Goal: Task Accomplishment & Management: Manage account settings

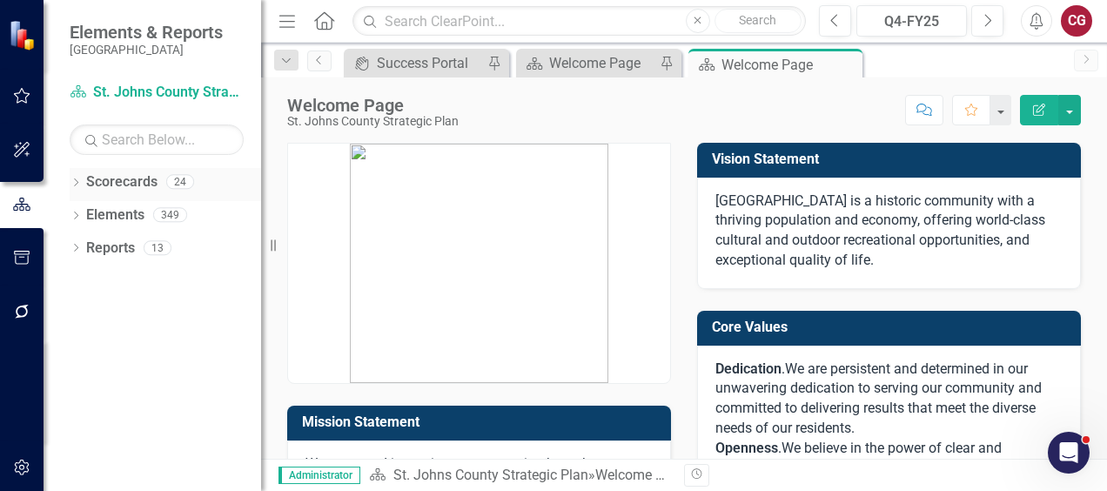
click at [79, 176] on div "Dropdown Scorecards 24" at bounding box center [166, 184] width 192 height 33
click at [75, 182] on icon "Dropdown" at bounding box center [76, 184] width 12 height 10
click at [84, 219] on icon "Dropdown" at bounding box center [84, 214] width 13 height 10
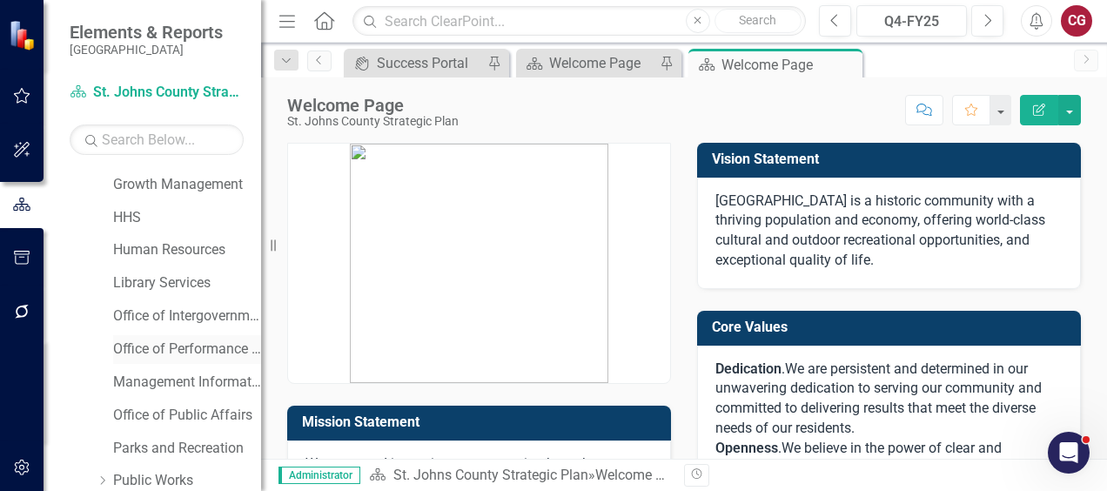
scroll to position [348, 0]
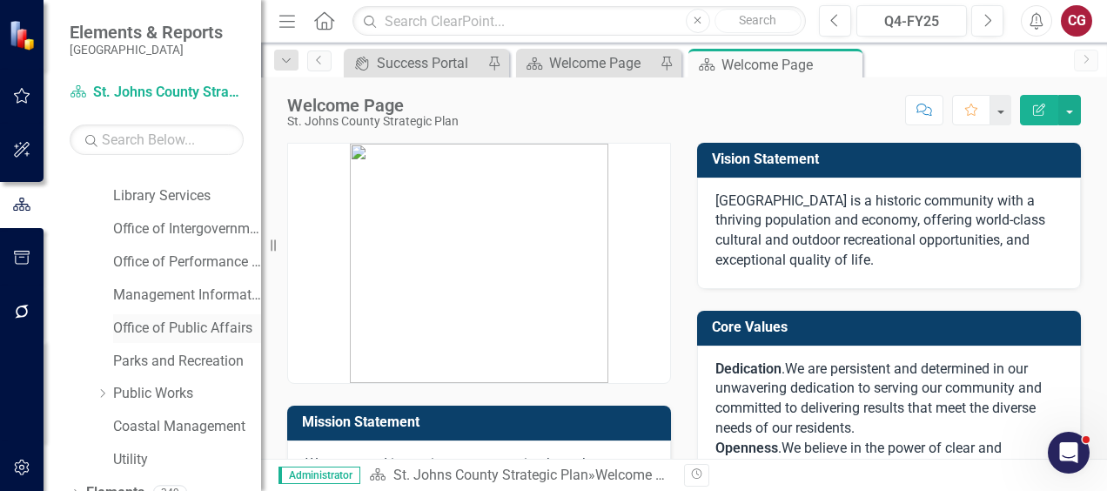
click at [187, 330] on link "Office of Public Affairs" at bounding box center [187, 329] width 148 height 20
click at [190, 331] on link "Office of Public Affairs" at bounding box center [187, 329] width 148 height 20
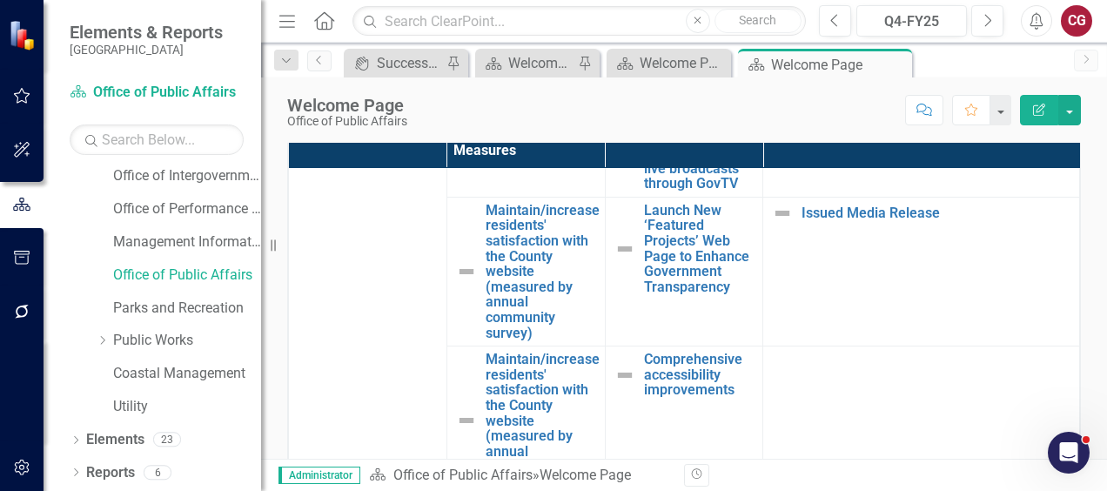
scroll to position [522, 0]
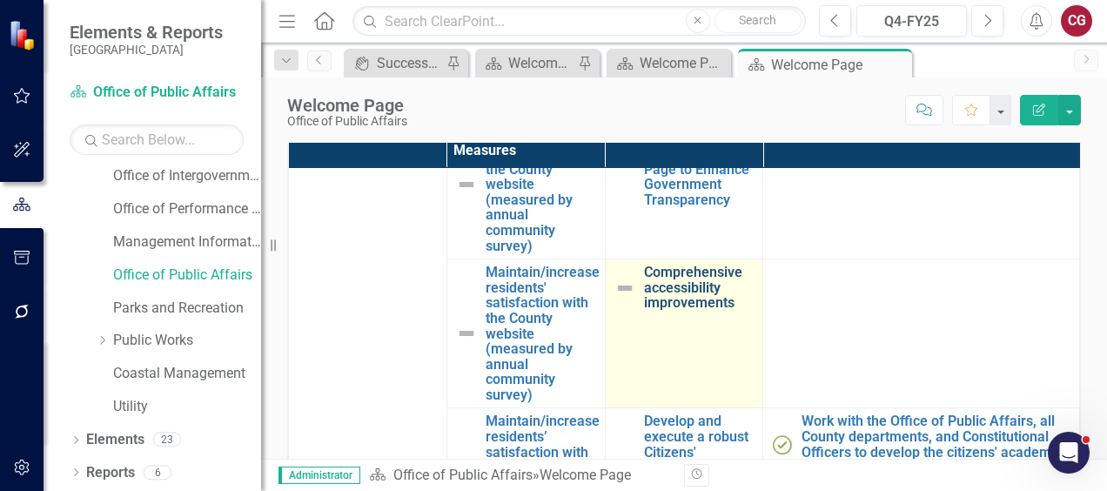
click at [659, 298] on link "Comprehensive accessibility improvements" at bounding box center [699, 288] width 111 height 46
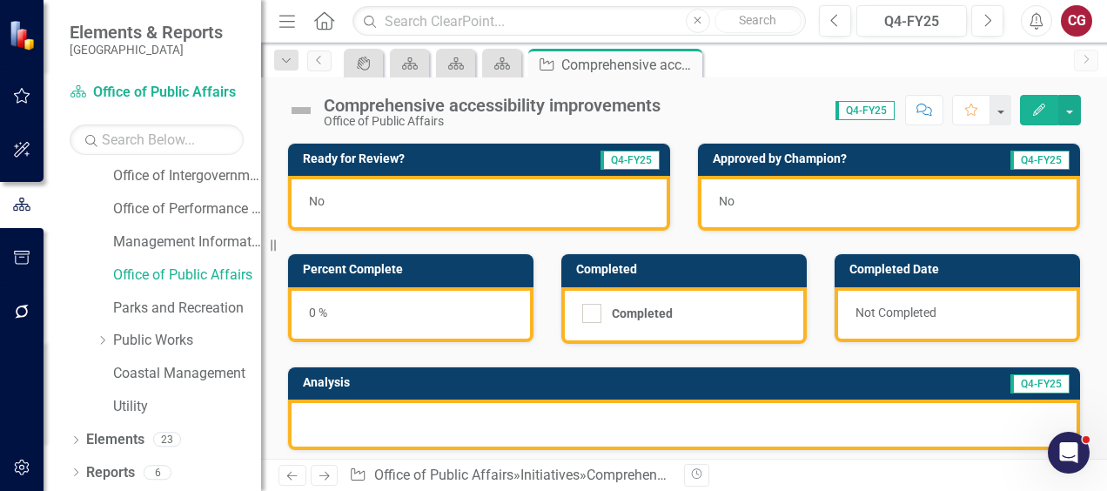
click at [576, 102] on div "Comprehensive accessibility improvements" at bounding box center [492, 105] width 337 height 19
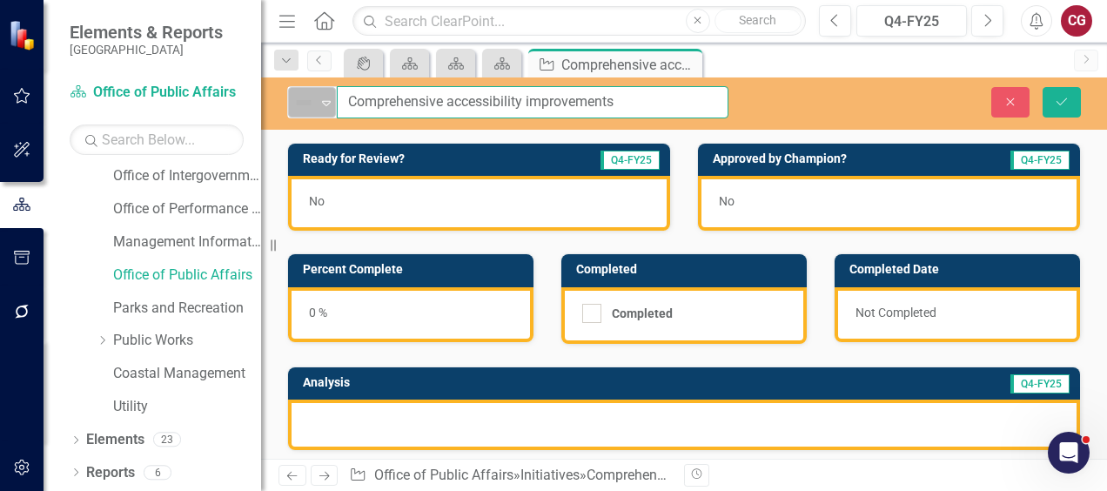
drag, startPoint x: 626, startPoint y: 103, endPoint x: 309, endPoint y: 91, distance: 317.1
click at [309, 91] on div "Not Defined Expand Comprehensive accessibility improvements" at bounding box center [507, 102] width 441 height 32
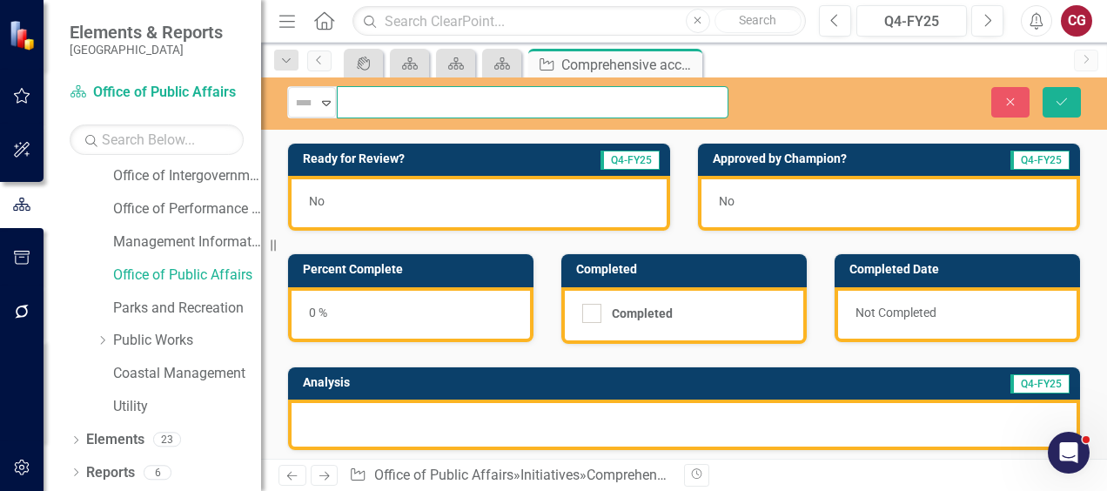
scroll to position [0, 459]
type input "Website accessibility enhancements to meet new Title II requirements and ensure…"
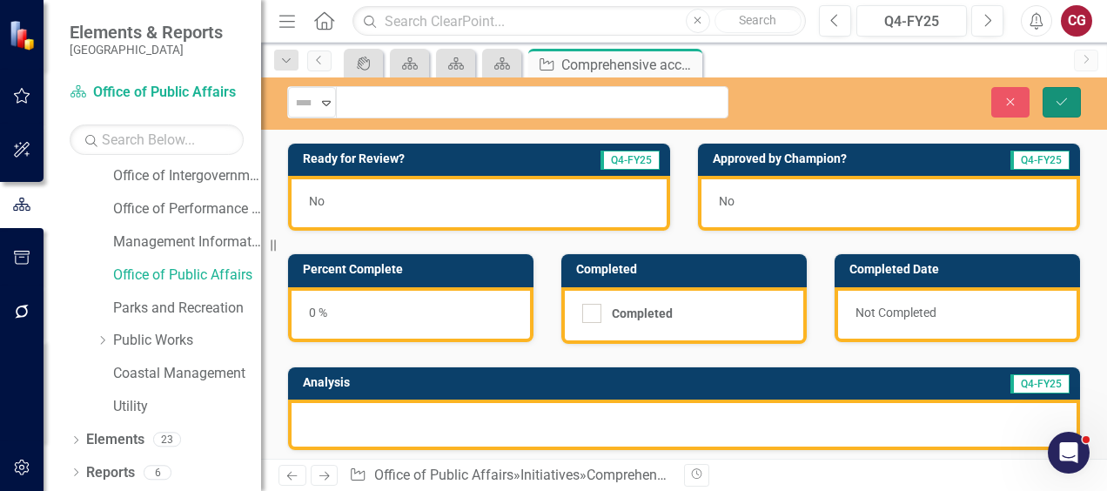
click at [1068, 108] on button "Save" at bounding box center [1062, 102] width 38 height 30
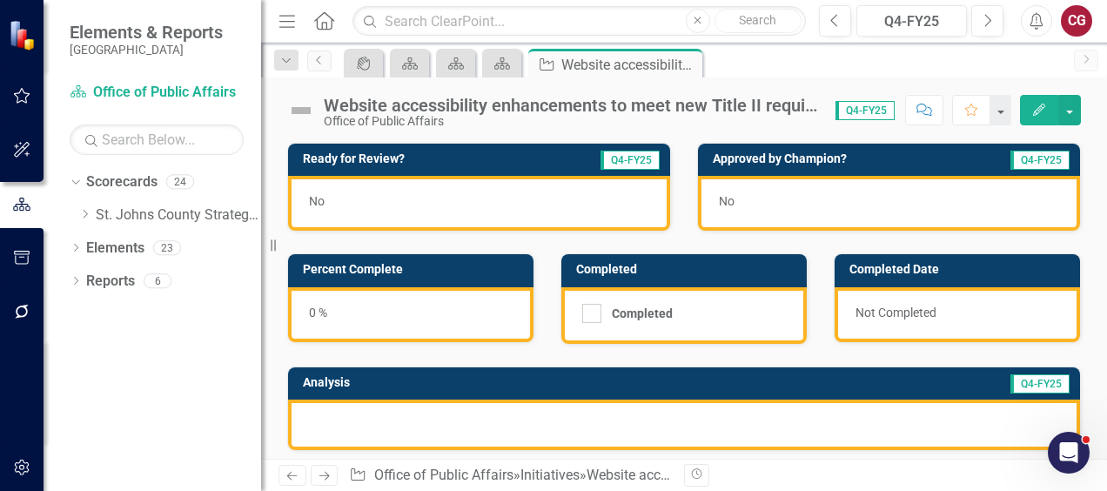
scroll to position [0, 0]
click at [319, 64] on icon "Previous" at bounding box center [320, 60] width 14 height 10
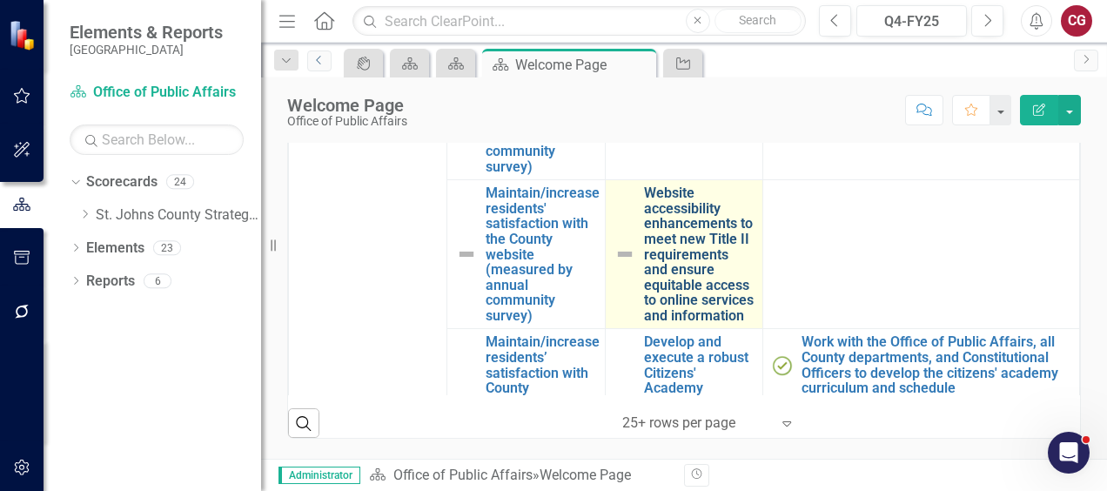
scroll to position [522, 0]
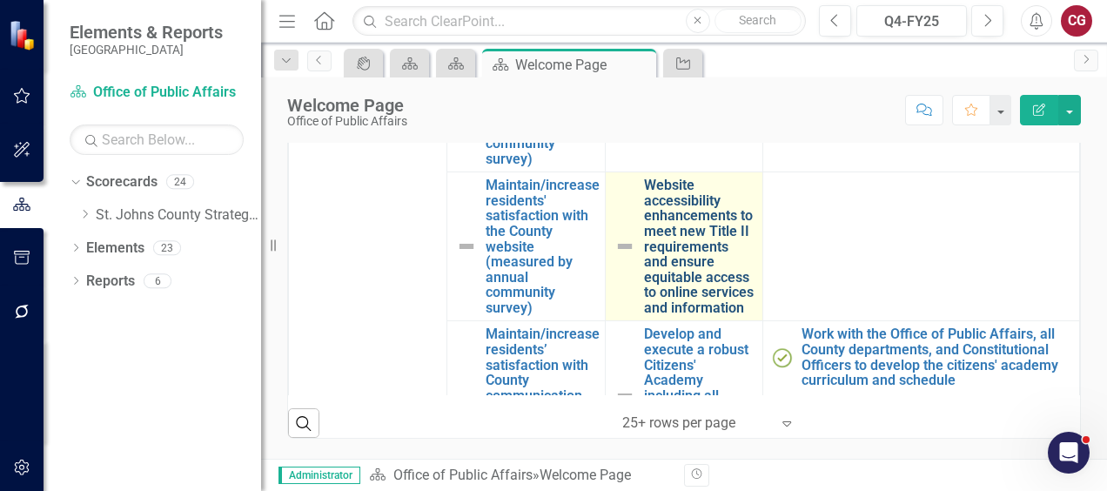
click at [676, 271] on link "Website accessibility enhancements to meet new Title II requirements and ensure…" at bounding box center [699, 247] width 111 height 138
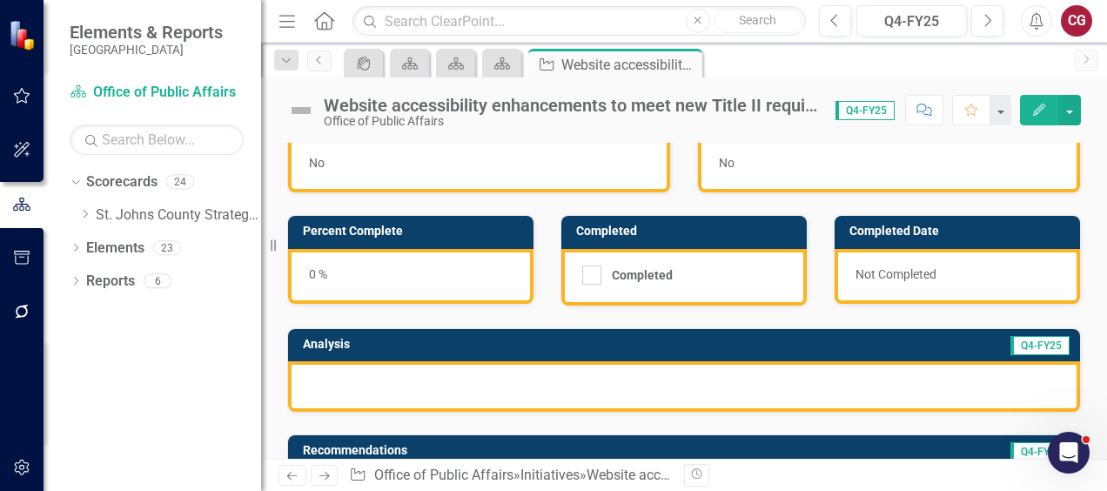
scroll to position [87, 0]
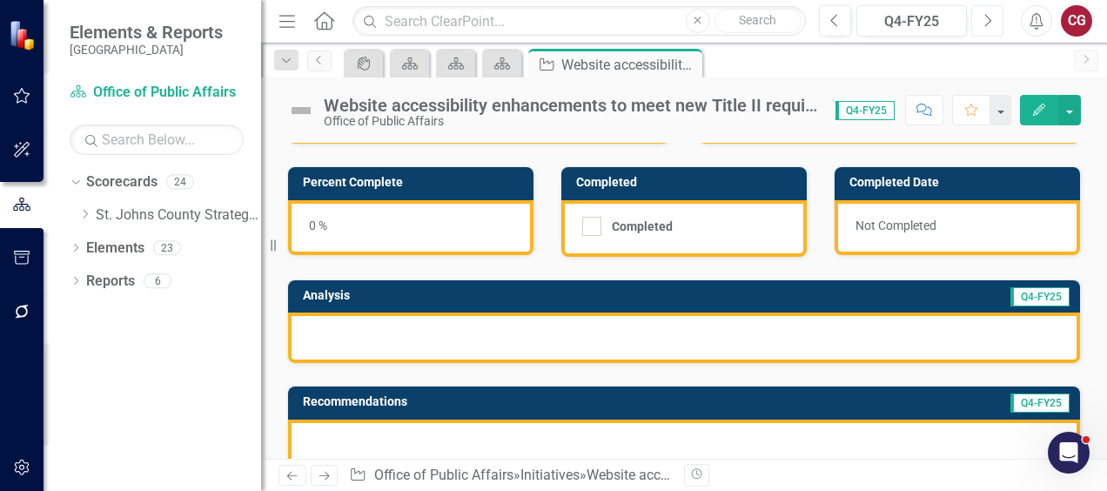
click at [989, 22] on icon "button" at bounding box center [988, 20] width 7 height 12
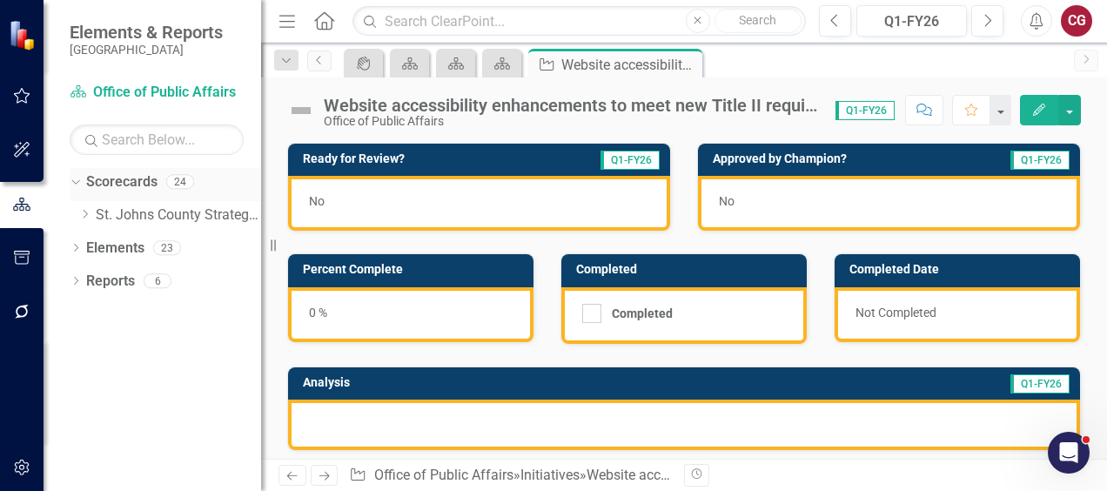
click at [72, 183] on icon "Dropdown" at bounding box center [74, 181] width 10 height 12
click at [75, 182] on icon "Dropdown" at bounding box center [76, 184] width 12 height 10
click at [77, 182] on icon at bounding box center [75, 182] width 8 height 4
click at [71, 181] on icon "Dropdown" at bounding box center [76, 184] width 12 height 10
click at [835, 23] on icon "Previous" at bounding box center [835, 21] width 10 height 16
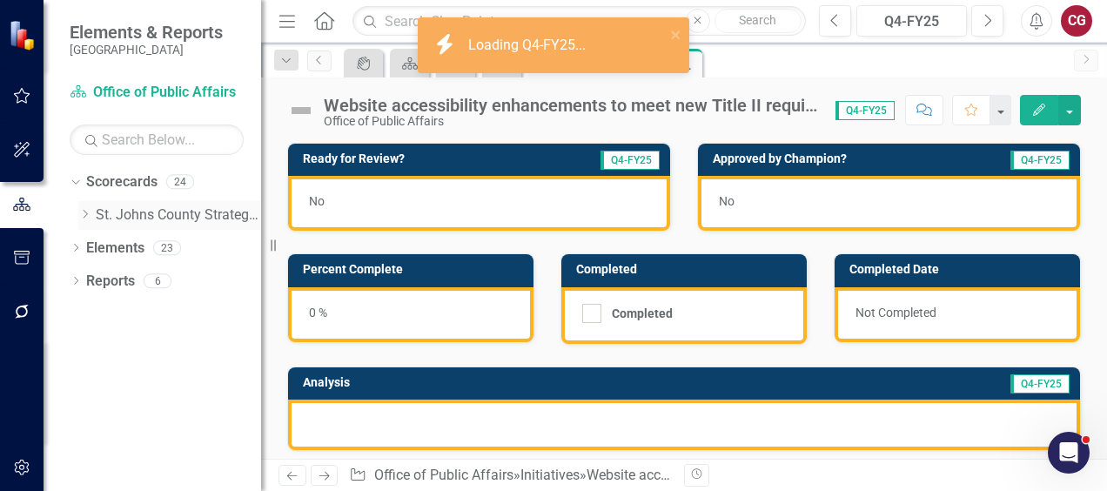
click at [87, 213] on icon "Dropdown" at bounding box center [84, 214] width 13 height 10
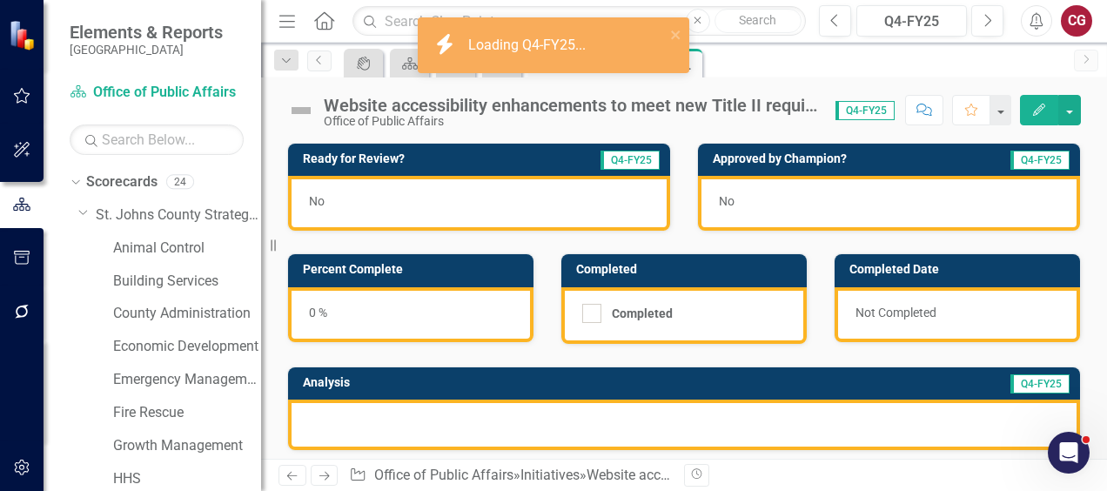
click at [330, 24] on icon "Home" at bounding box center [324, 20] width 23 height 18
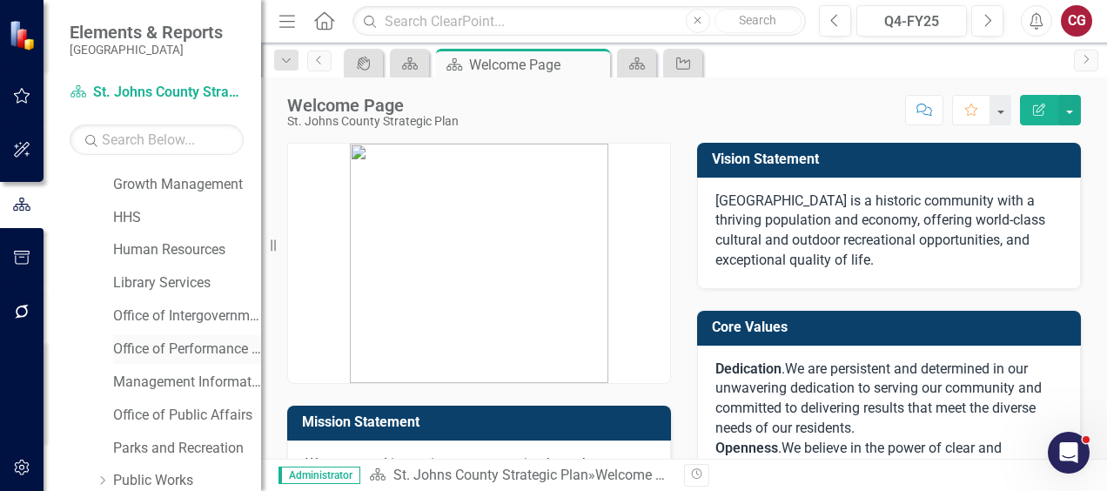
scroll to position [348, 0]
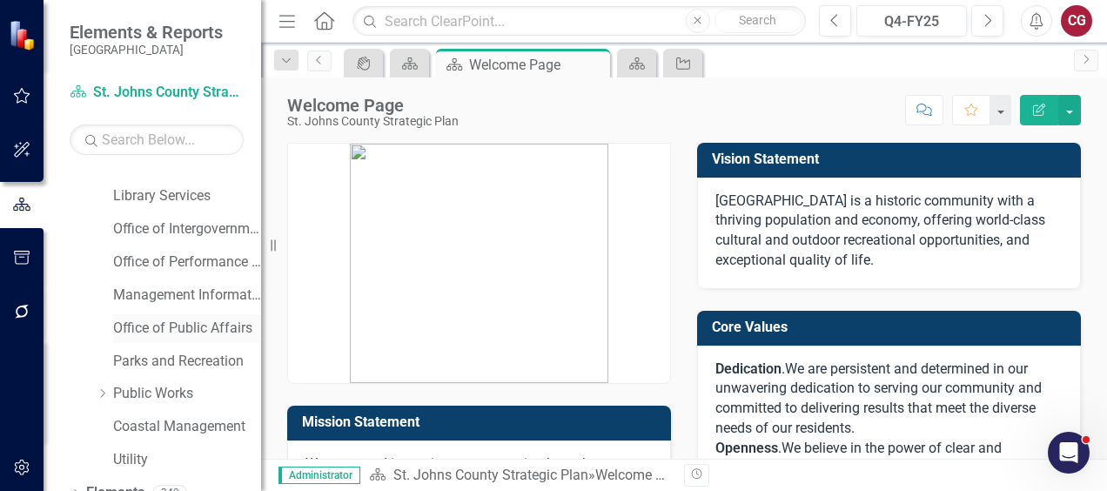
click at [173, 322] on link "Office of Public Affairs" at bounding box center [187, 329] width 148 height 20
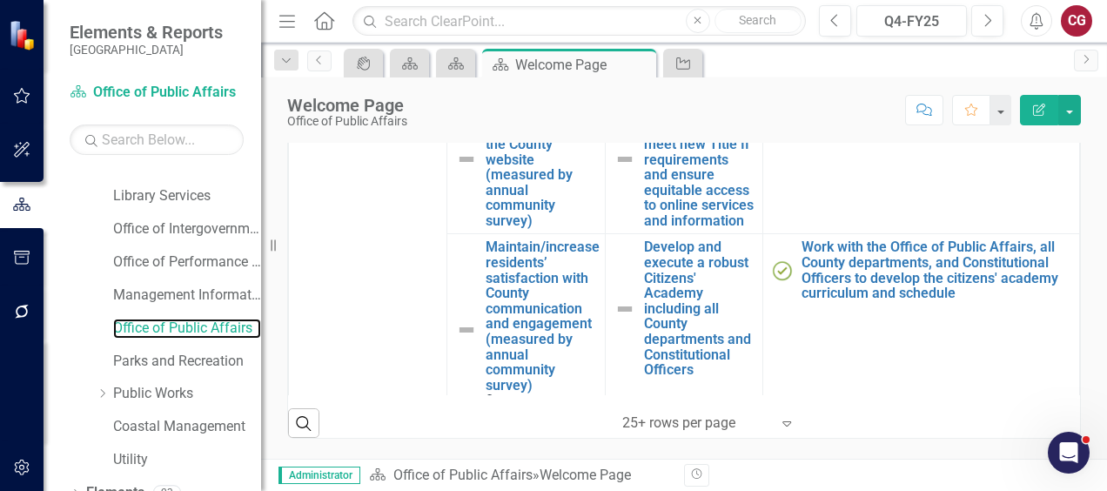
scroll to position [522, 0]
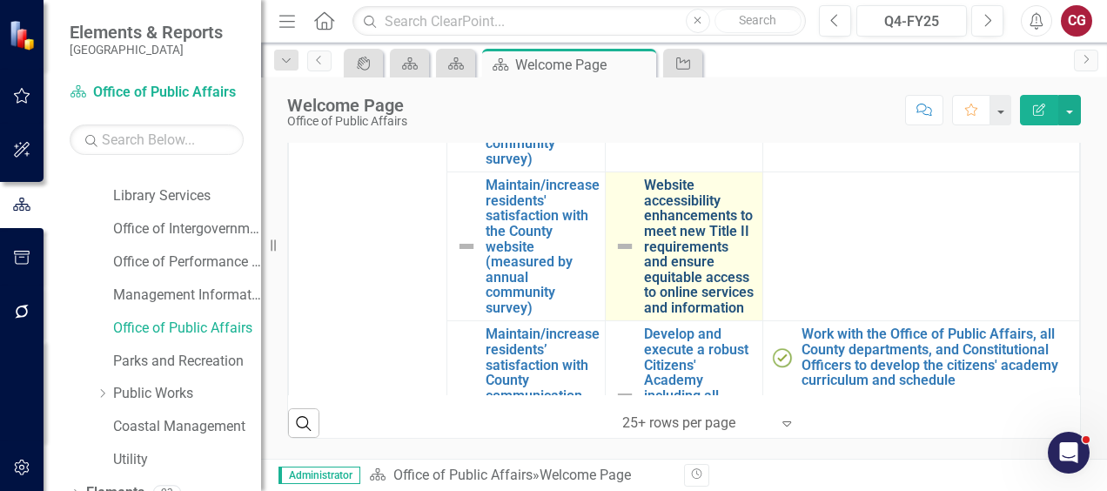
click at [644, 267] on link "Website accessibility enhancements to meet new Title II requirements and ensure…" at bounding box center [699, 247] width 111 height 138
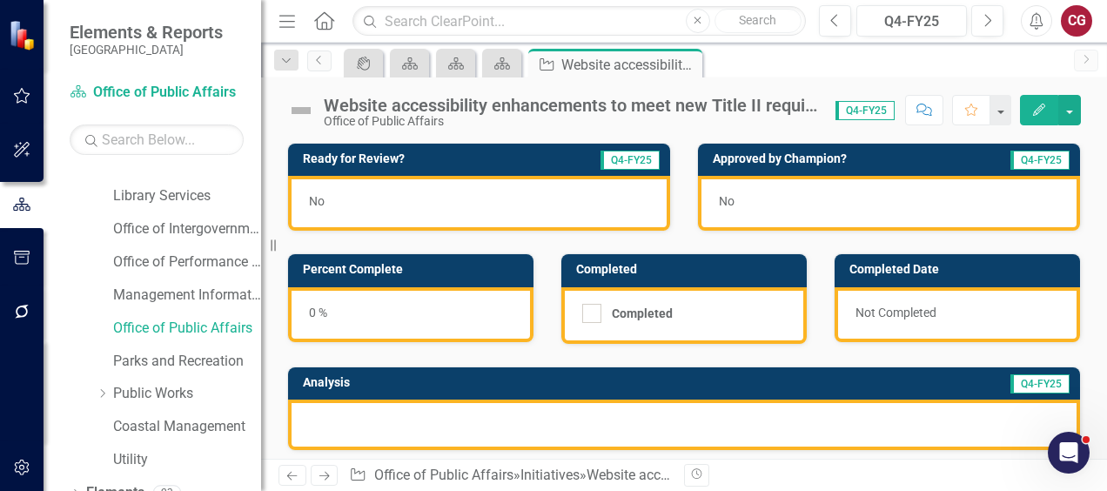
click at [435, 300] on div "0 %" at bounding box center [410, 314] width 245 height 55
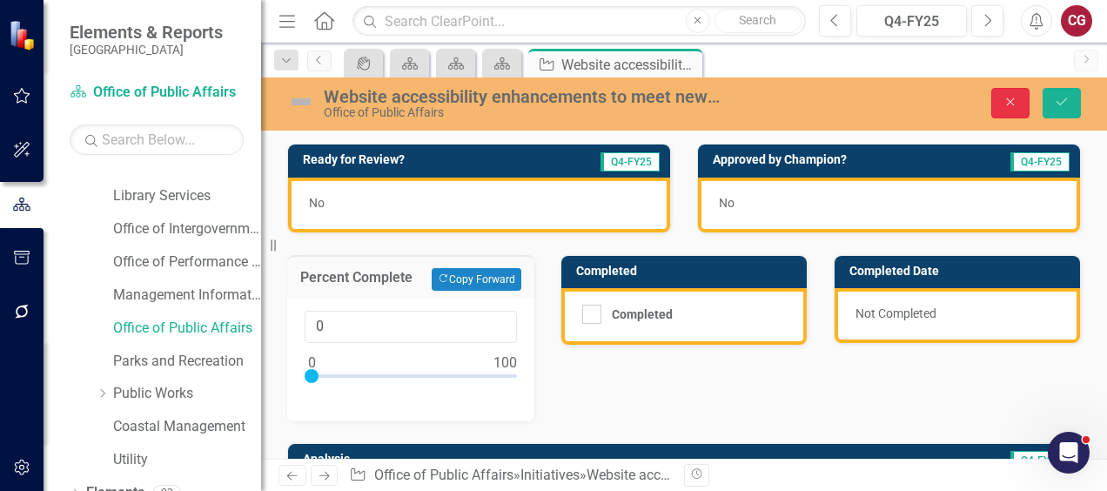
click at [1006, 110] on button "Close" at bounding box center [1011, 103] width 38 height 30
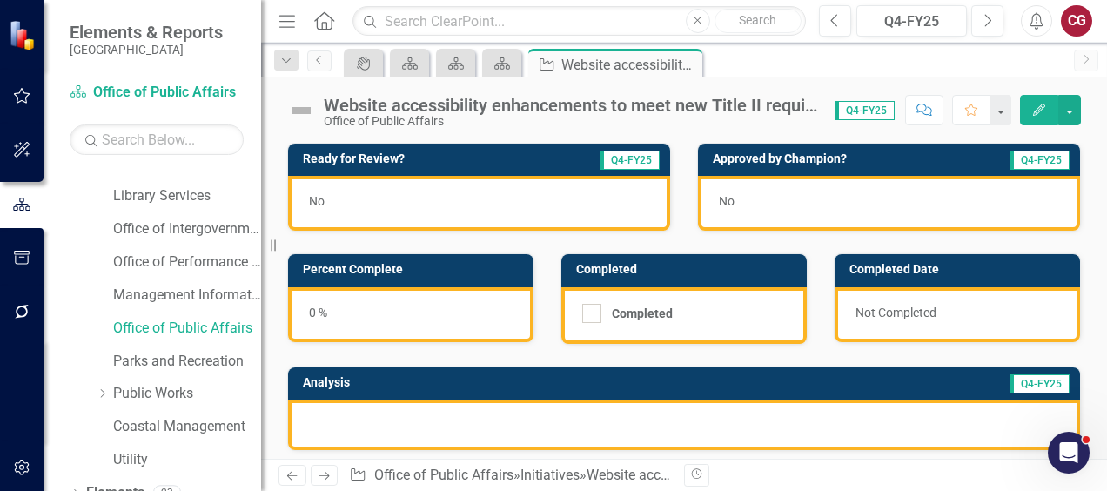
click at [306, 111] on img at bounding box center [301, 111] width 28 height 28
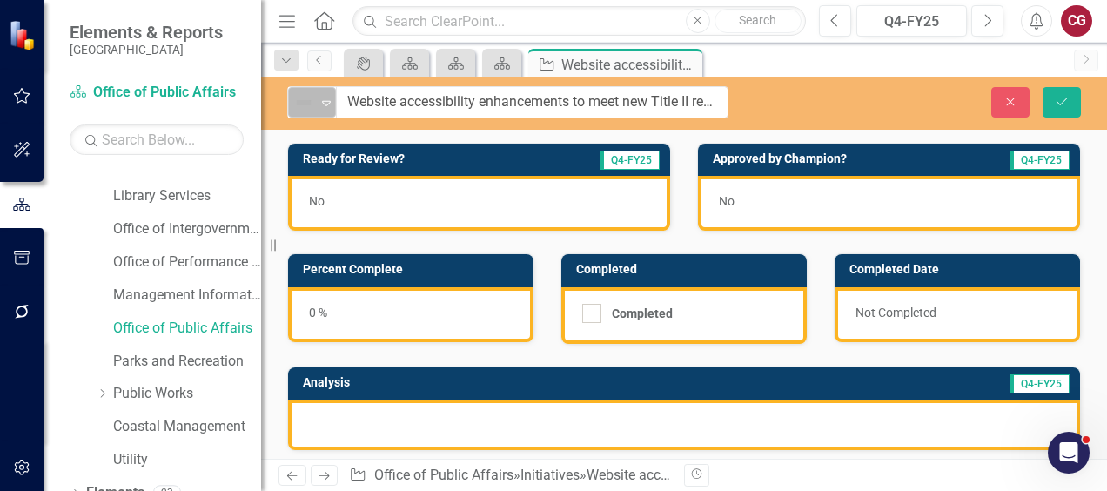
click at [322, 105] on icon "Expand" at bounding box center [326, 103] width 17 height 14
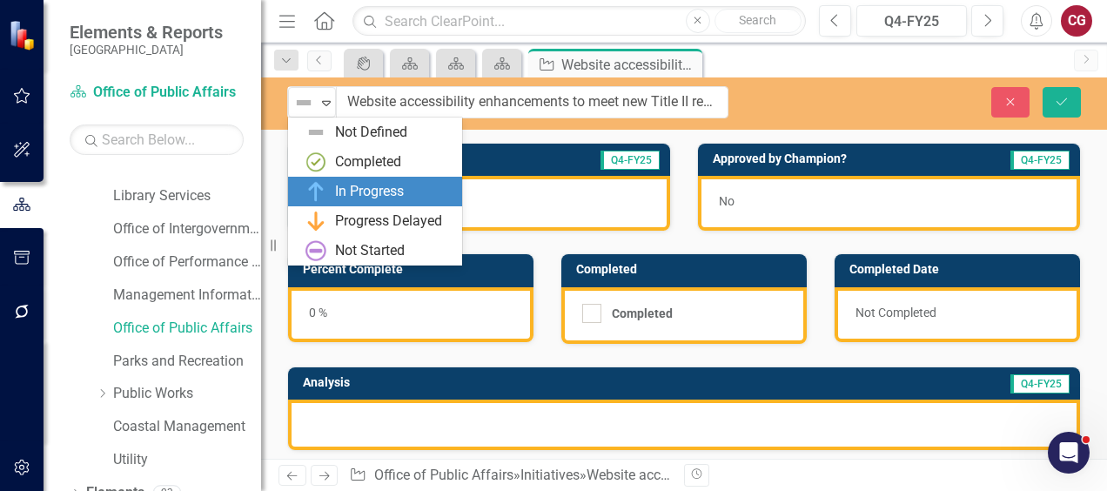
click at [373, 185] on div "In Progress" at bounding box center [369, 192] width 69 height 20
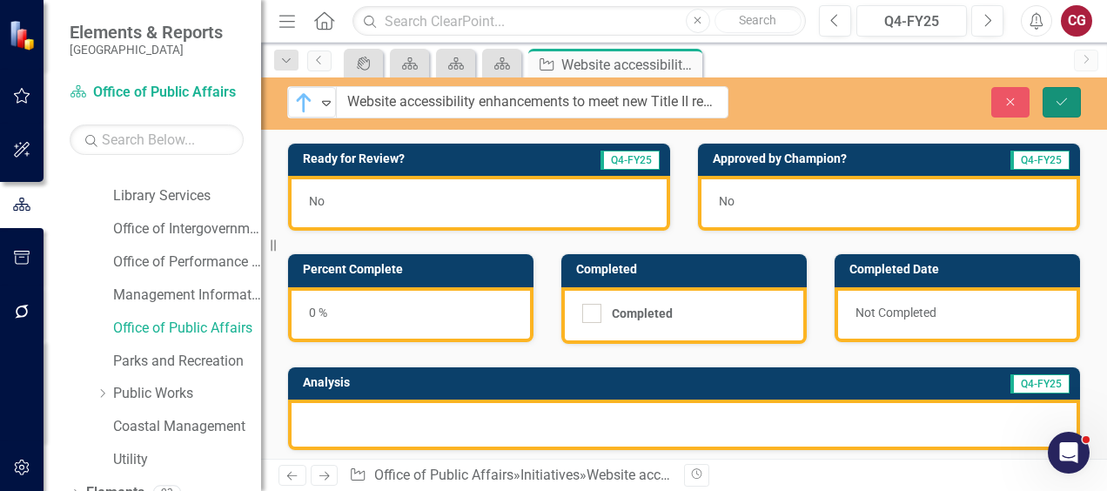
click at [1061, 99] on icon "Save" at bounding box center [1062, 102] width 16 height 12
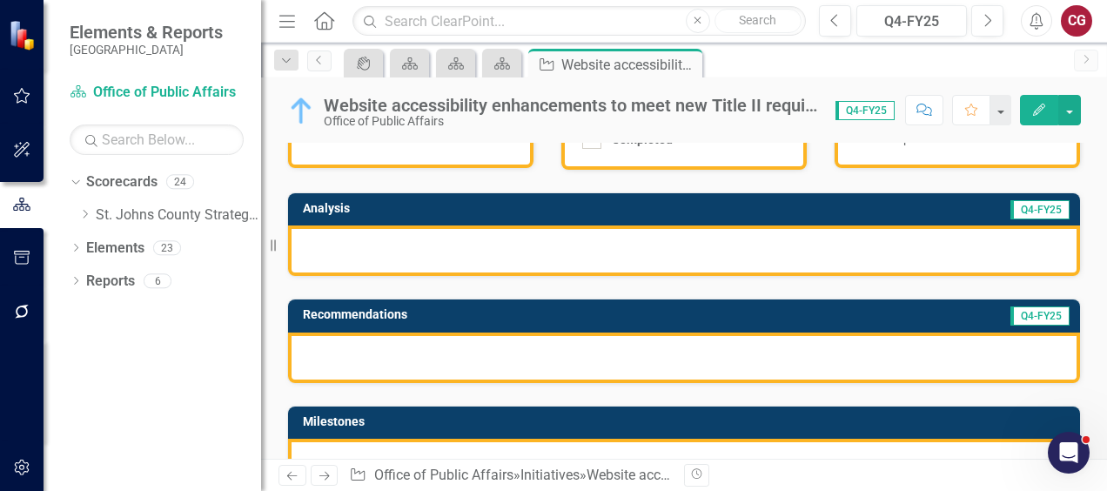
scroll to position [261, 0]
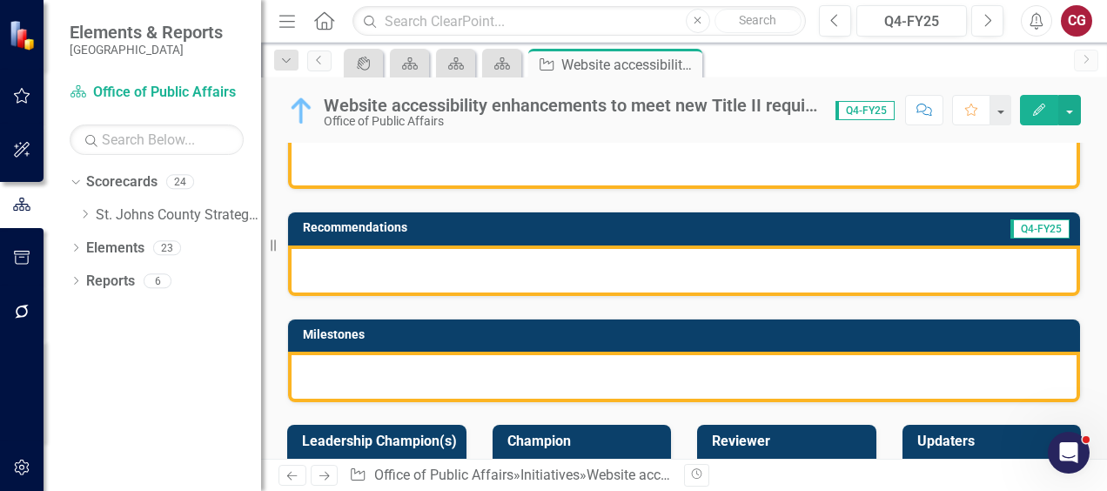
click at [360, 380] on div at bounding box center [684, 377] width 792 height 50
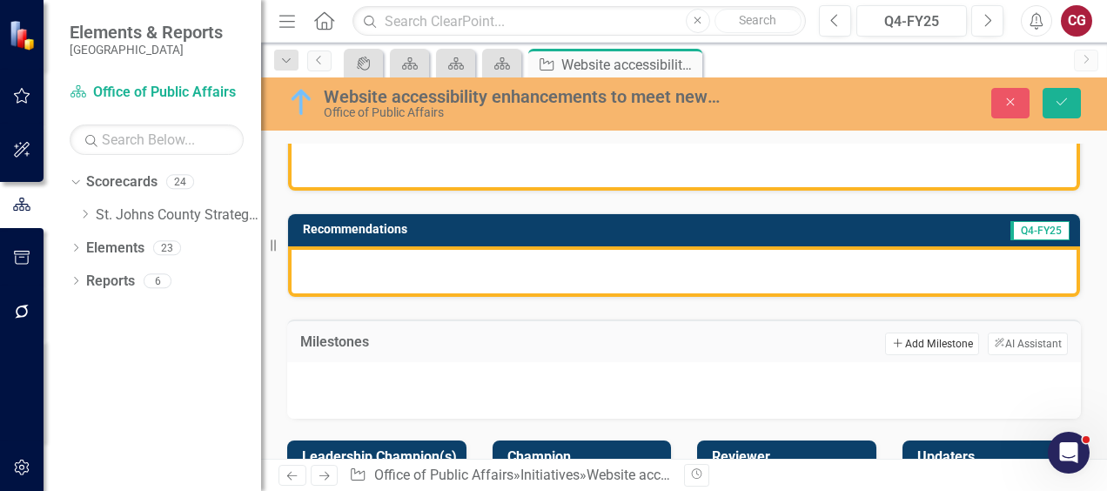
click at [911, 348] on button "Add Add Milestone" at bounding box center [931, 344] width 93 height 23
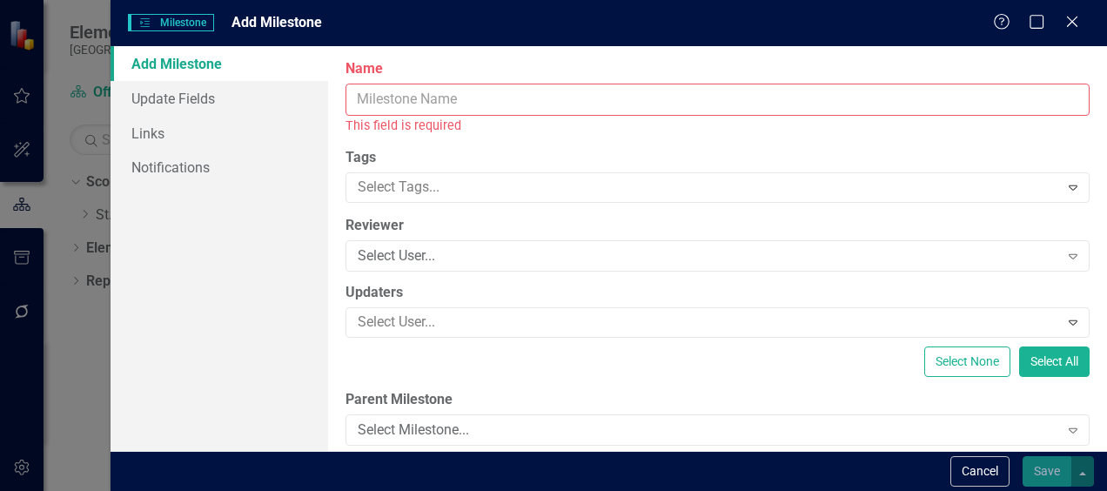
scroll to position [87, 0]
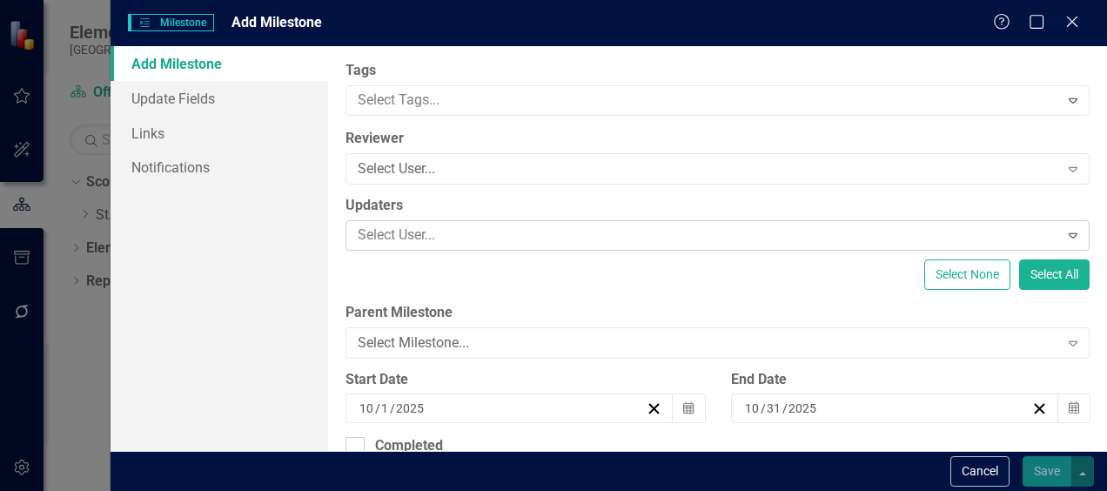
click at [401, 239] on div at bounding box center [705, 236] width 708 height 24
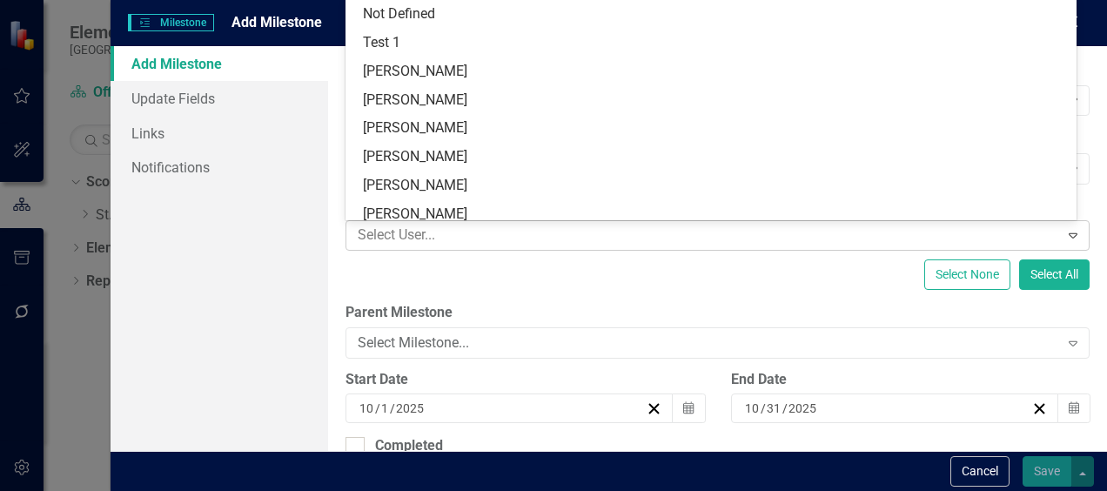
scroll to position [18, 0]
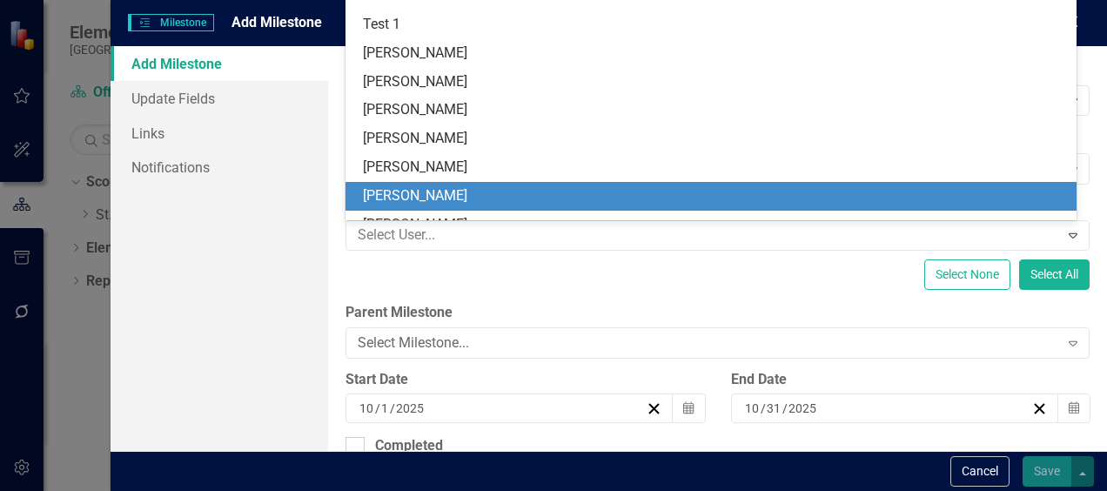
click at [299, 299] on div "Add Milestone Update Fields Links Notifications" at bounding box center [220, 248] width 218 height 405
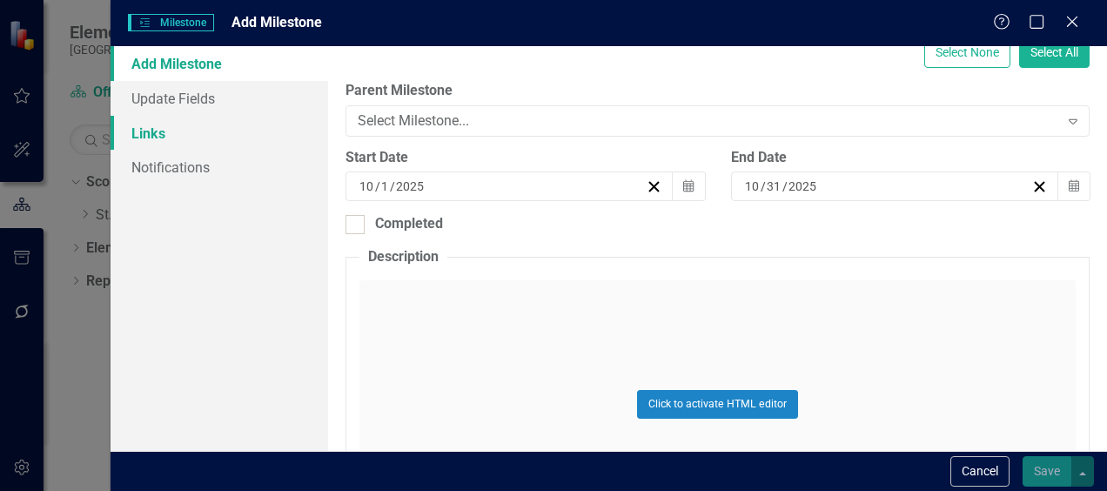
scroll to position [261, 0]
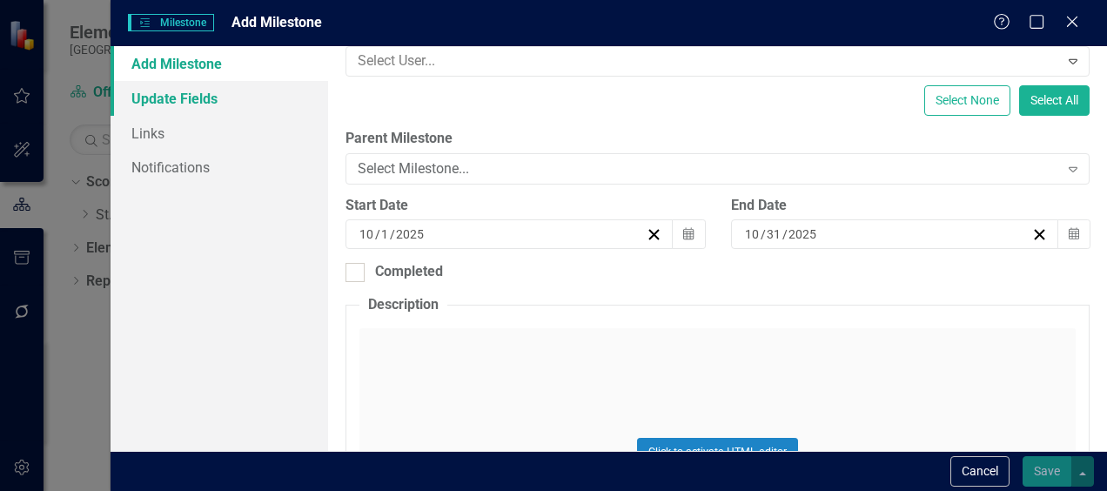
click at [198, 102] on link "Update Fields" at bounding box center [220, 98] width 218 height 35
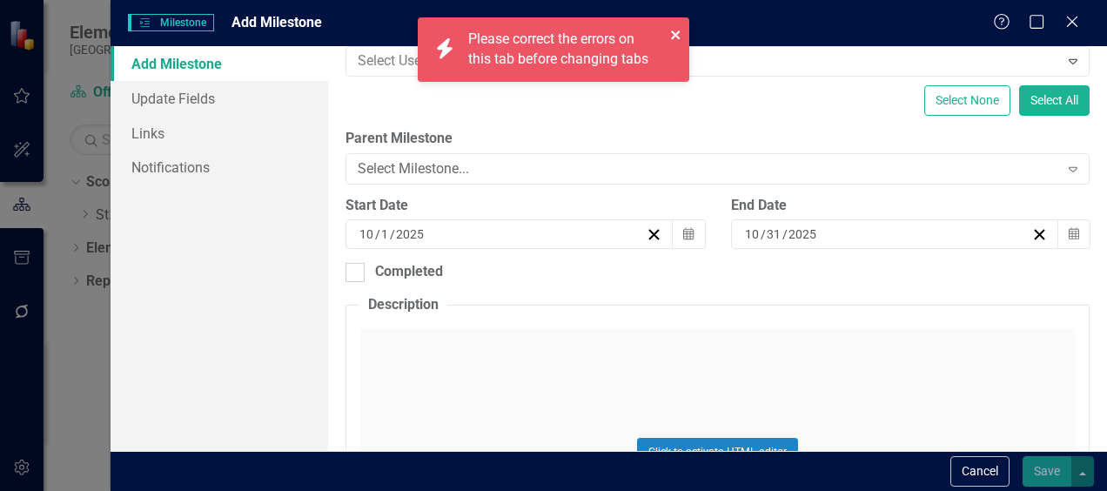
click at [672, 39] on icon "close" at bounding box center [675, 34] width 9 height 9
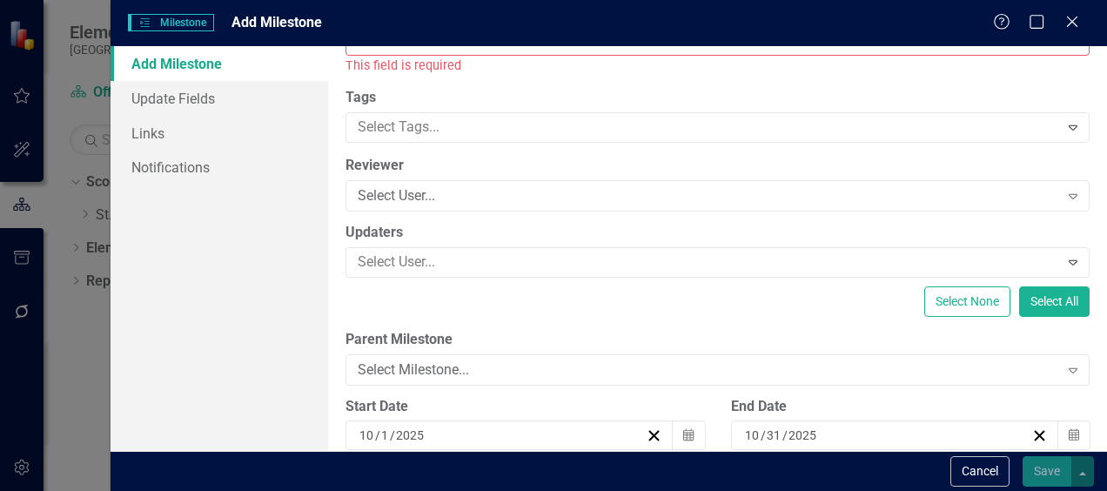
scroll to position [0, 0]
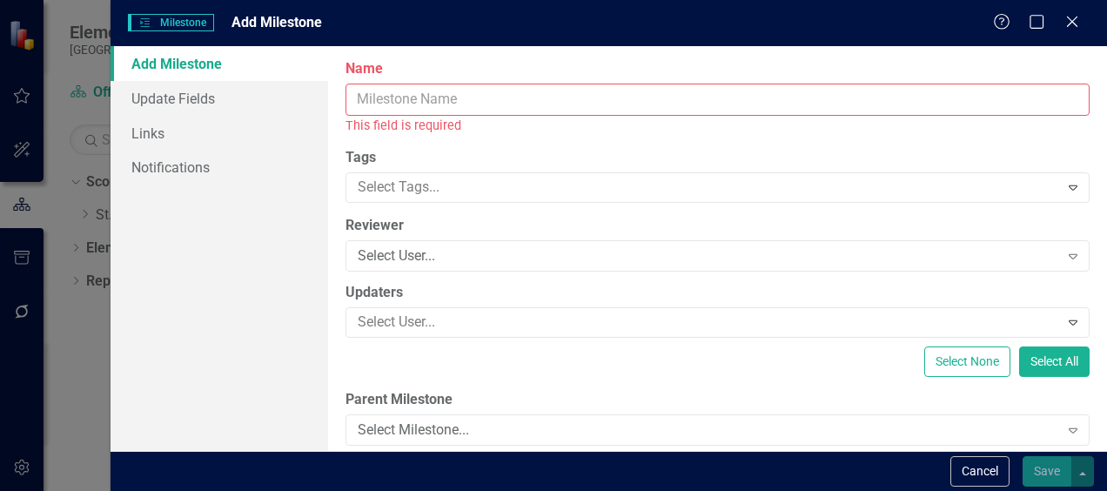
click at [386, 92] on input "Name" at bounding box center [718, 100] width 744 height 32
drag, startPoint x: 248, startPoint y: 363, endPoint x: 279, endPoint y: 346, distance: 34.7
click at [248, 363] on div "Add Milestone Update Fields Links Notifications" at bounding box center [220, 248] width 218 height 405
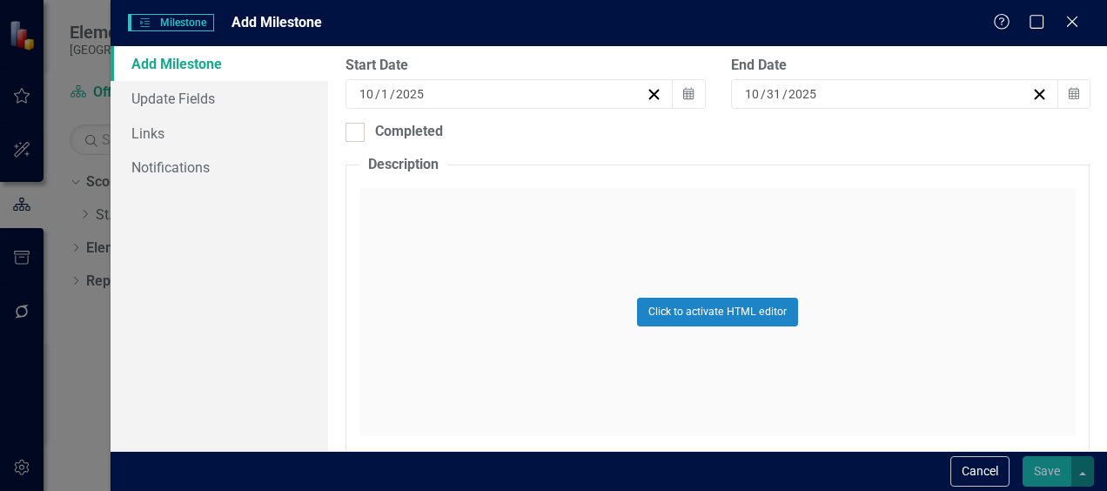
scroll to position [383, 0]
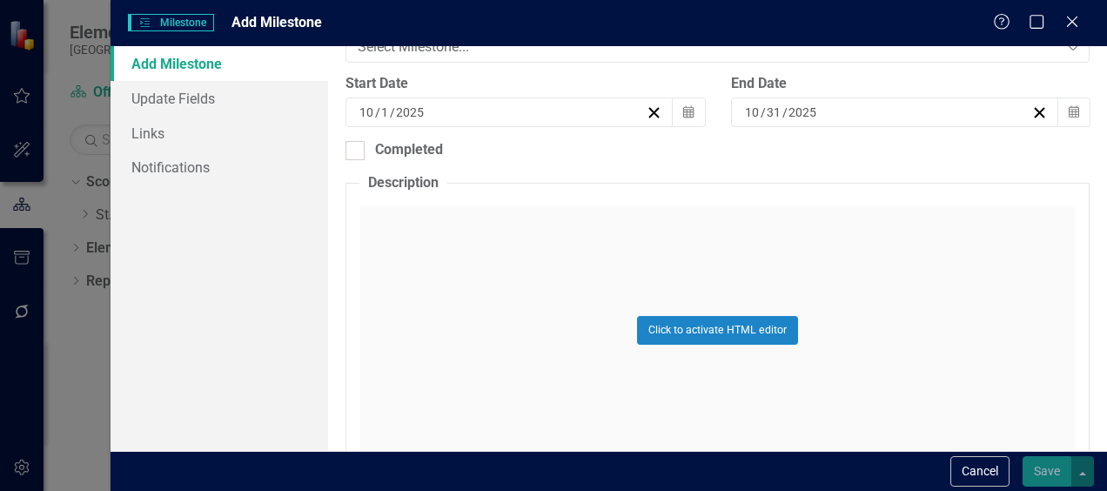
click at [504, 213] on div "Click to activate HTML editor" at bounding box center [718, 330] width 716 height 248
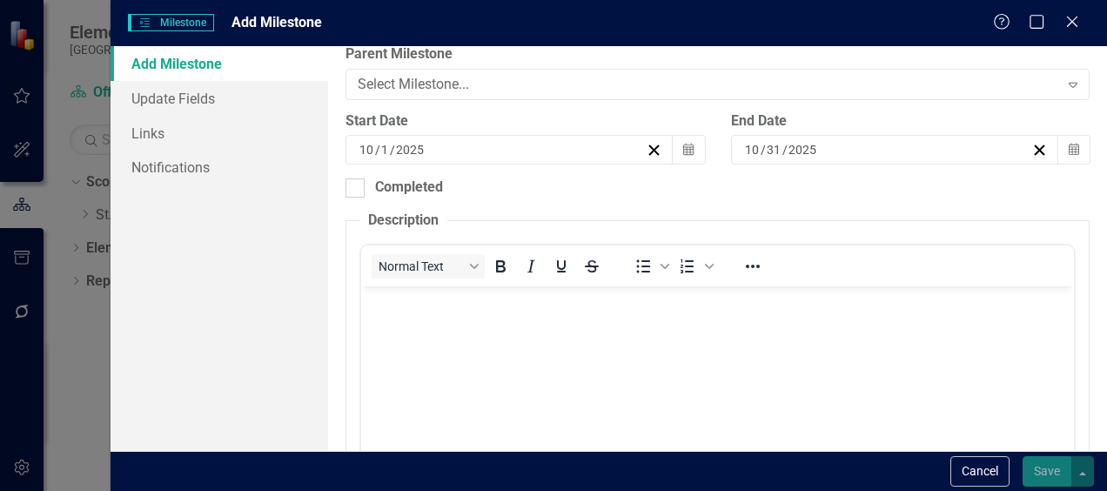
scroll to position [0, 0]
click at [975, 474] on button "Cancel" at bounding box center [980, 471] width 59 height 30
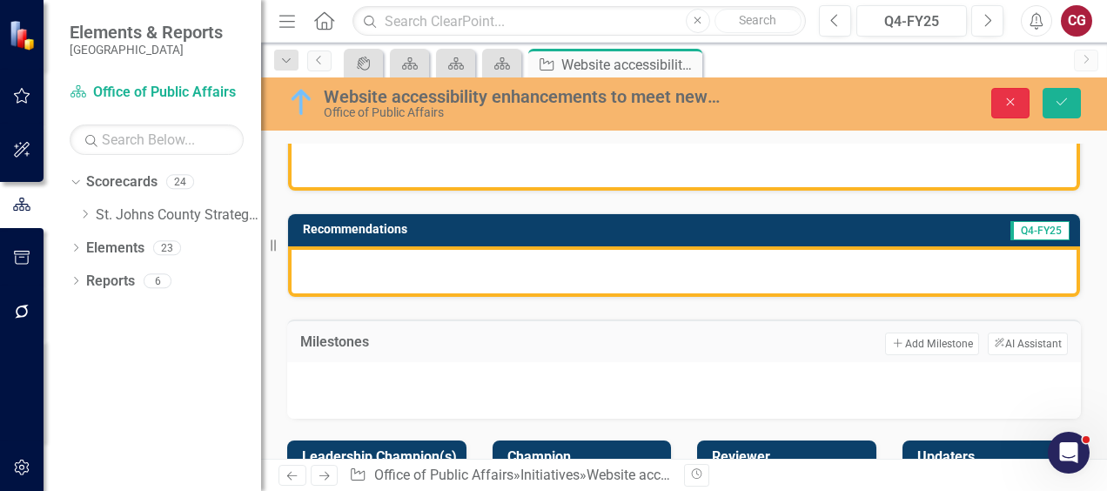
click at [1001, 106] on button "Close" at bounding box center [1011, 103] width 38 height 30
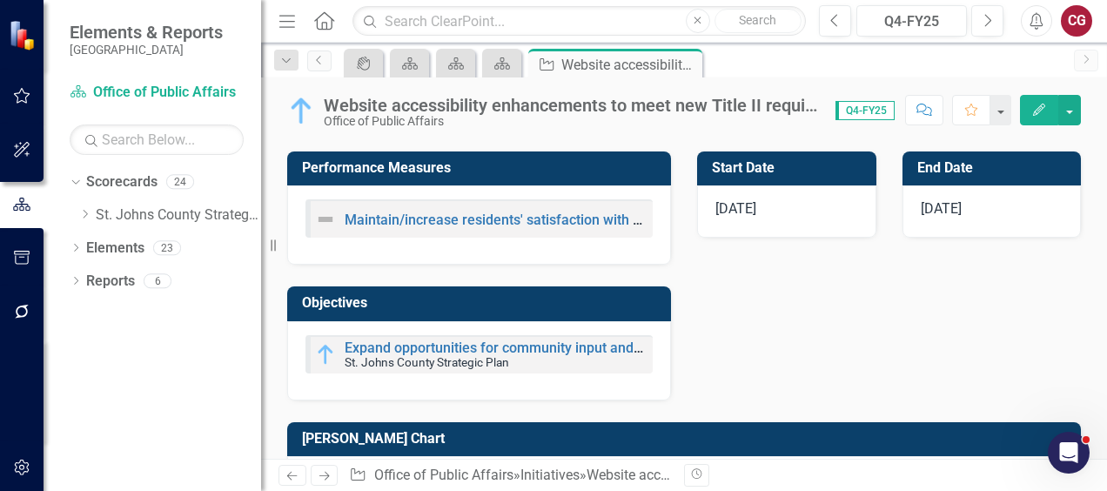
scroll to position [609, 0]
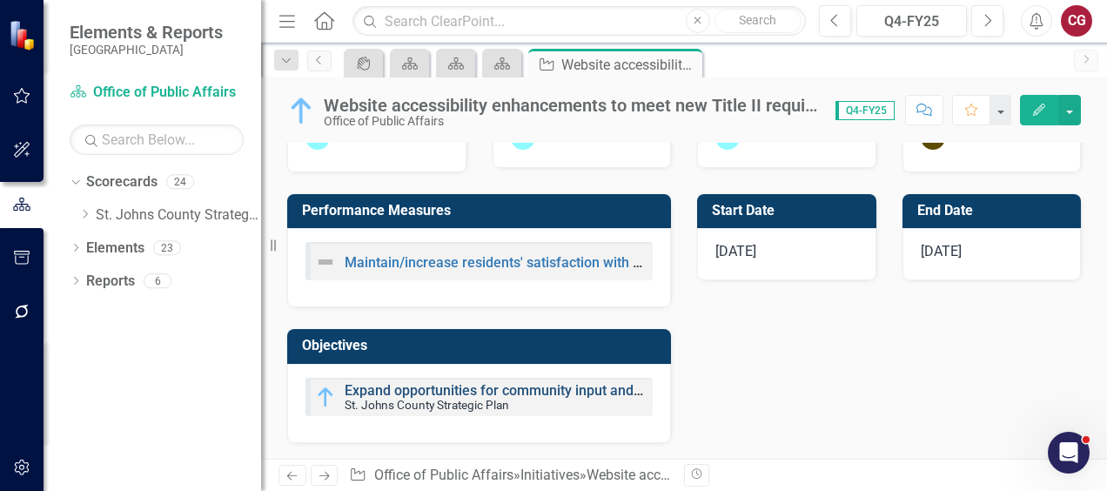
click at [363, 399] on link "Expand opportunities for community input and access to information to promote a…" at bounding box center [841, 390] width 993 height 17
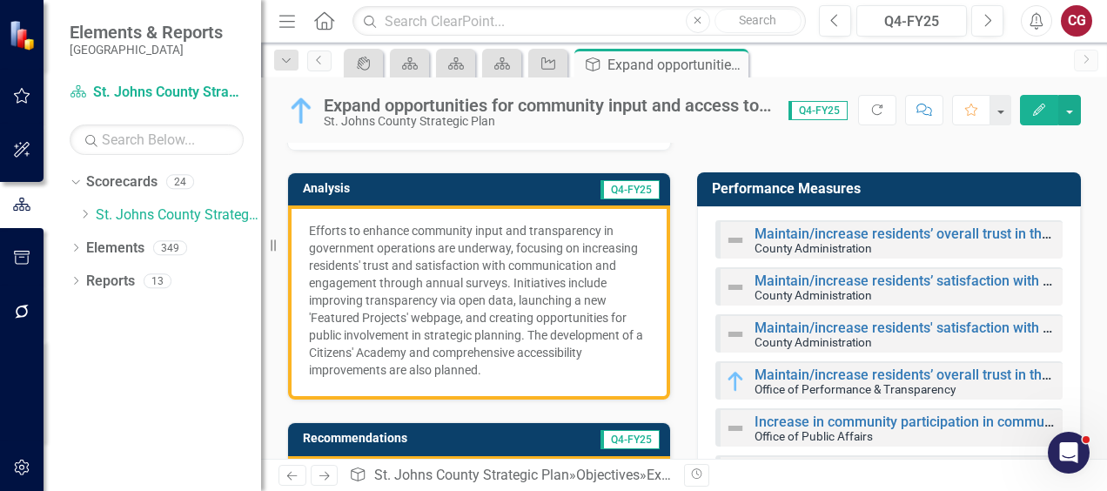
scroll to position [174, 0]
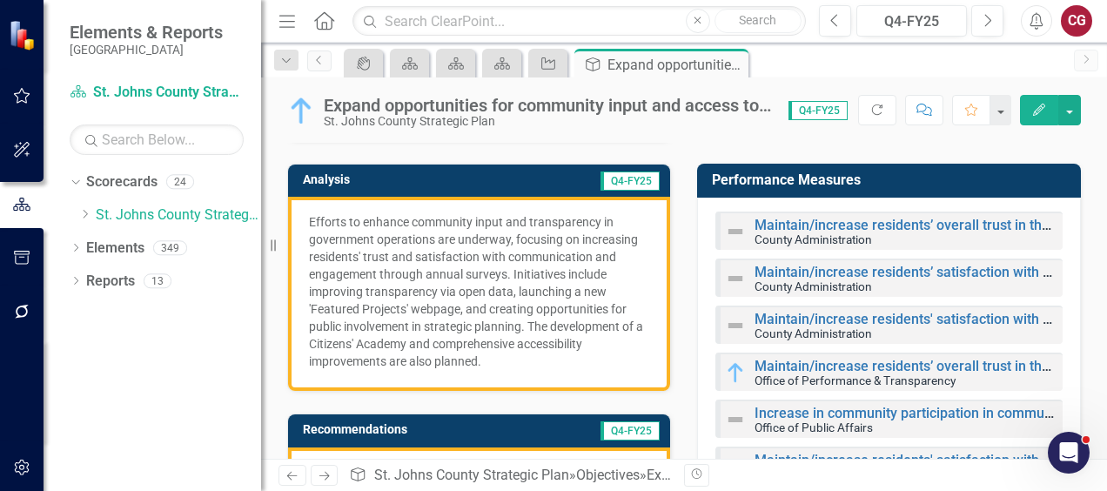
click at [529, 292] on p "Efforts to enhance community input and transparency in government operations ar…" at bounding box center [479, 291] width 340 height 157
click at [420, 252] on p "Efforts to enhance community input and transparency in government operations ar…" at bounding box center [479, 291] width 340 height 157
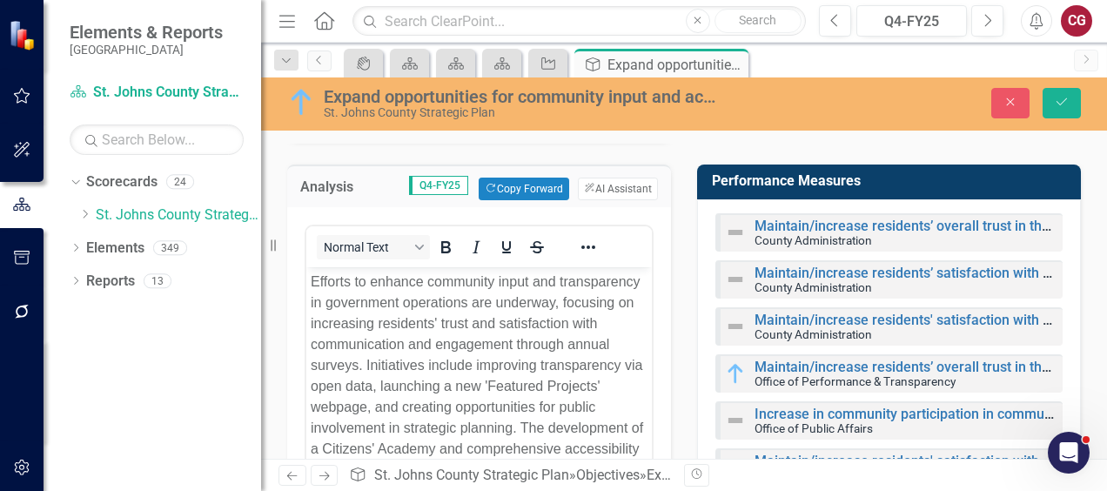
scroll to position [0, 0]
click at [998, 100] on button "Close" at bounding box center [1011, 103] width 38 height 30
